Goal: Task Accomplishment & Management: Use online tool/utility

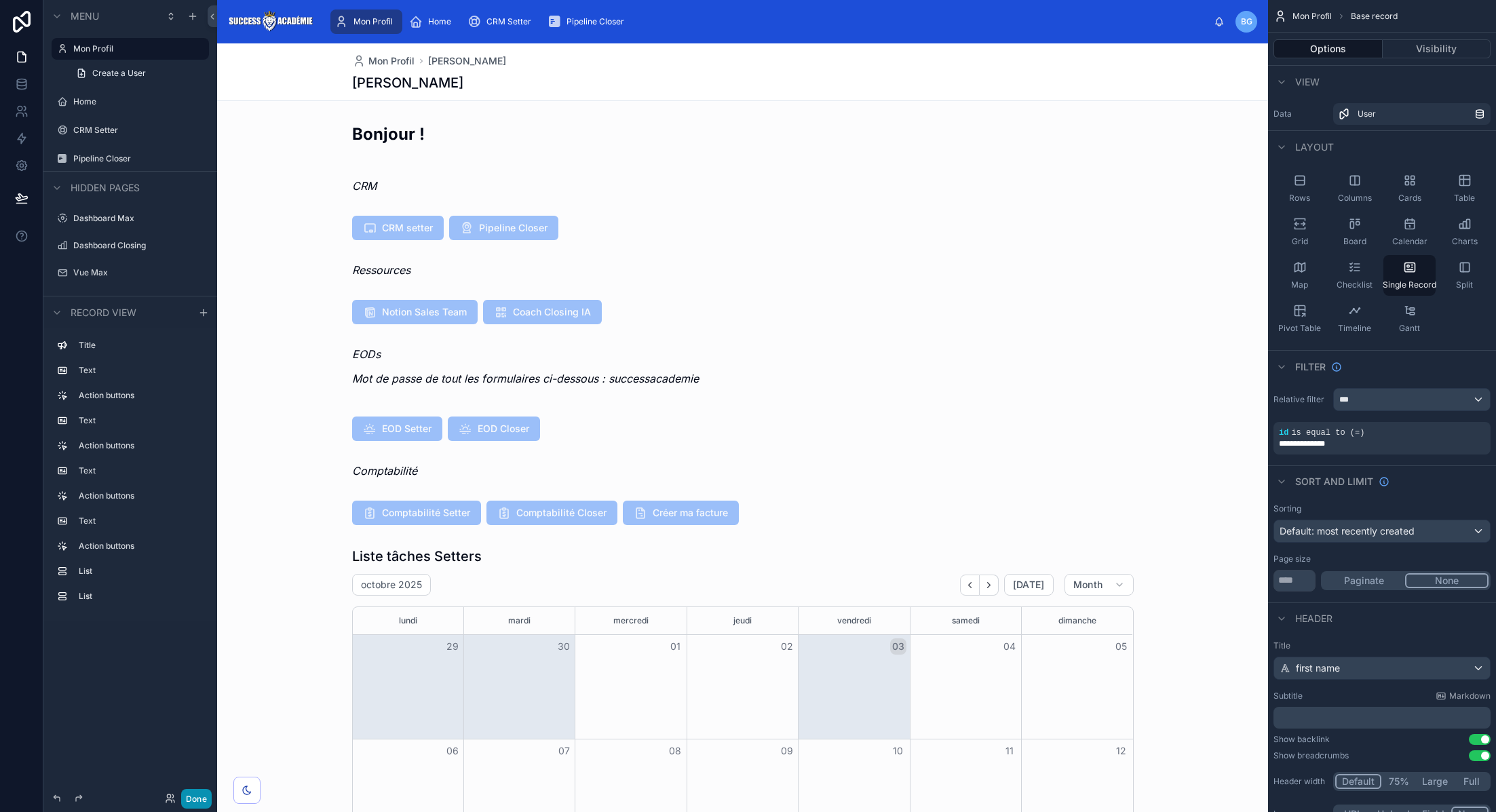
click at [200, 800] on button "Done" at bounding box center [197, 799] width 31 height 20
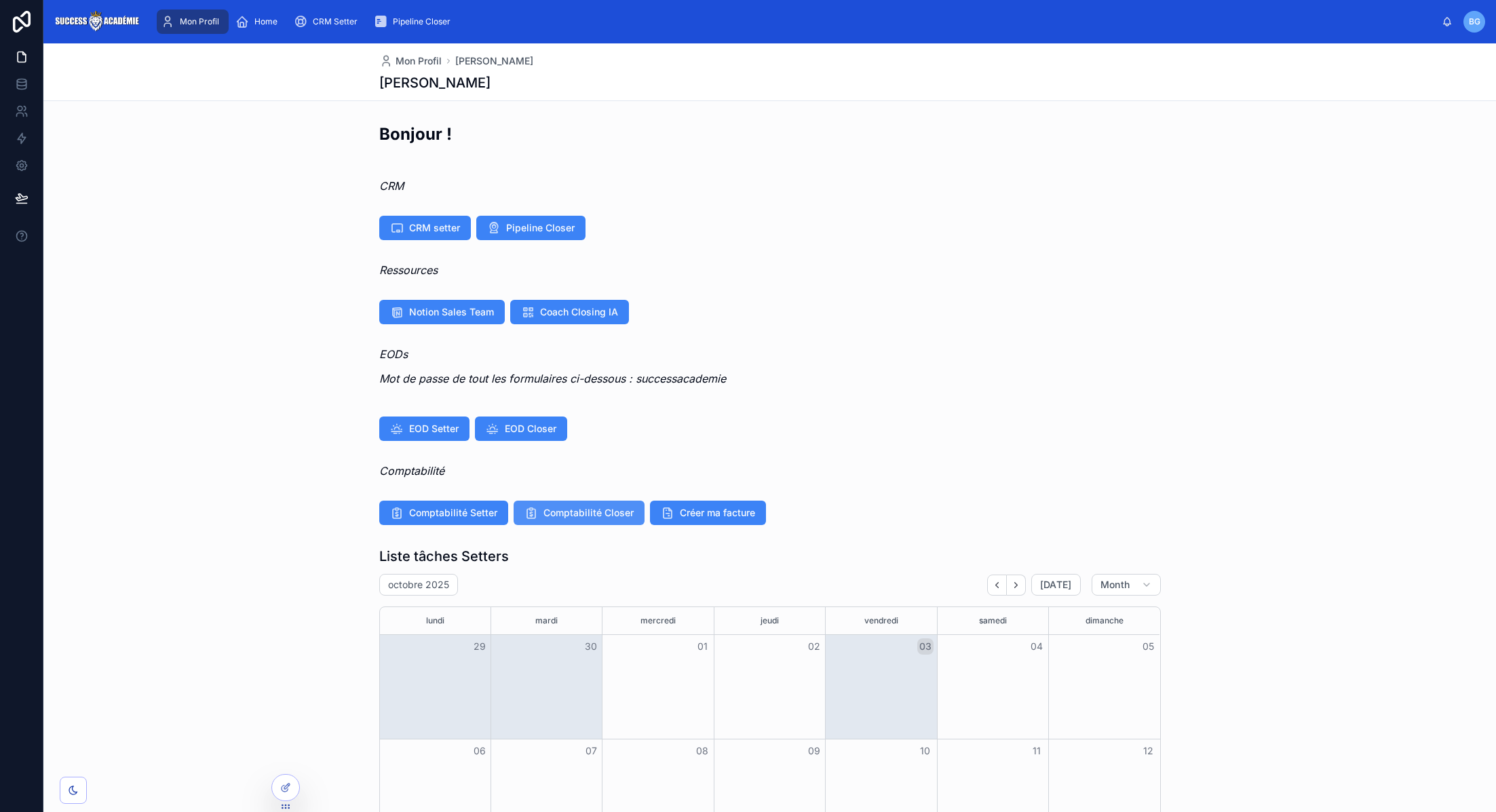
click at [557, 515] on span "Comptabilité Closer" at bounding box center [589, 513] width 90 height 14
click at [689, 499] on div "Comptabilité Setter Comptabilité Closer Créer ma facture" at bounding box center [770, 513] width 1453 height 35
click at [688, 519] on span "Créer ma facture" at bounding box center [718, 513] width 75 height 14
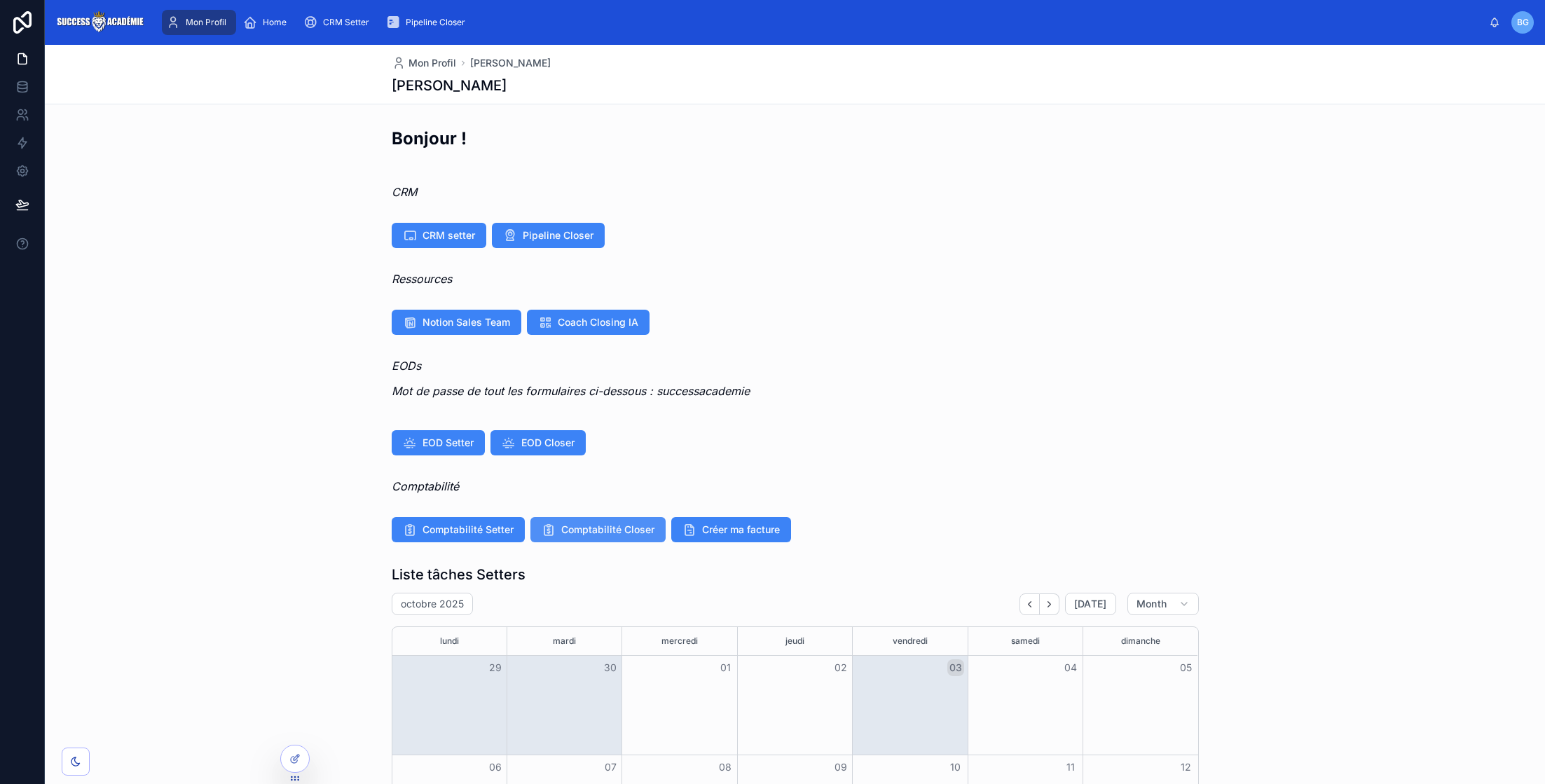
click at [622, 528] on span "Comptabilité Closer" at bounding box center [608, 530] width 93 height 14
click at [740, 527] on span "Créer ma facture" at bounding box center [741, 530] width 78 height 14
